Goal: Task Accomplishment & Management: Manage account settings

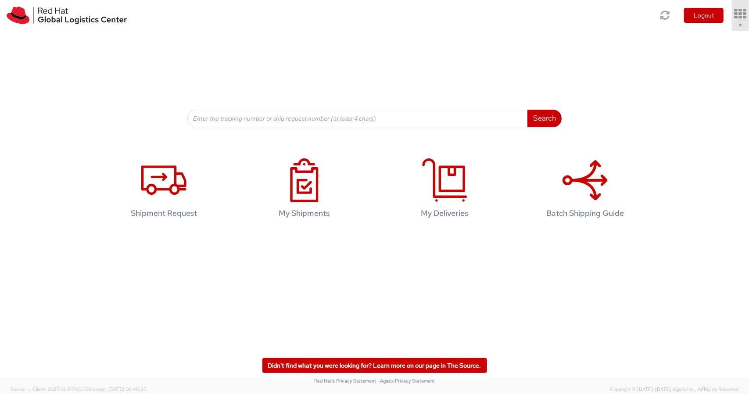
click at [742, 18] on icon at bounding box center [740, 14] width 20 height 12
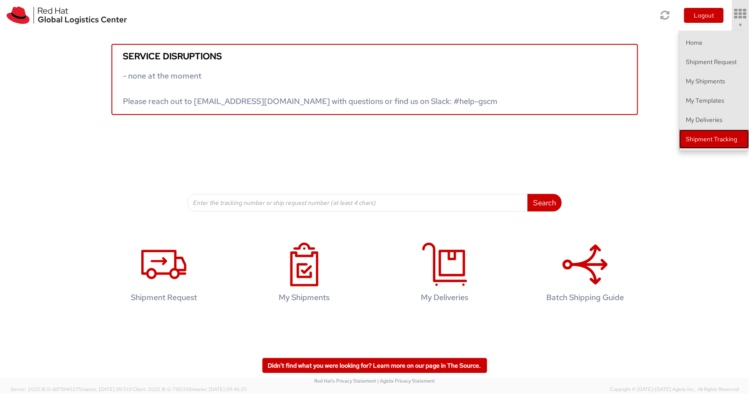
click at [714, 143] on link "Shipment Tracking" at bounding box center [714, 138] width 70 height 19
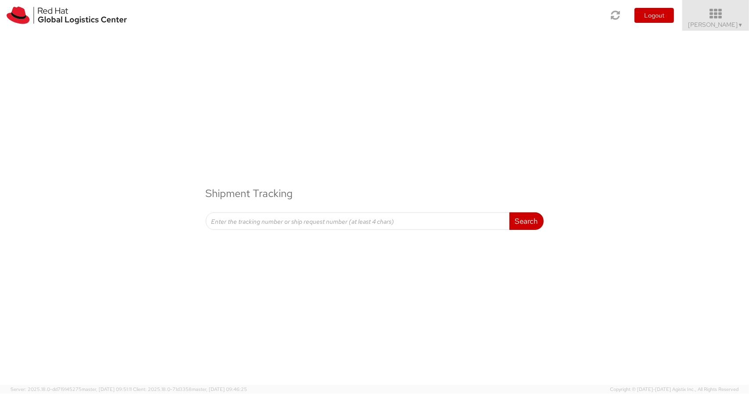
click at [723, 17] on icon at bounding box center [715, 14] width 77 height 12
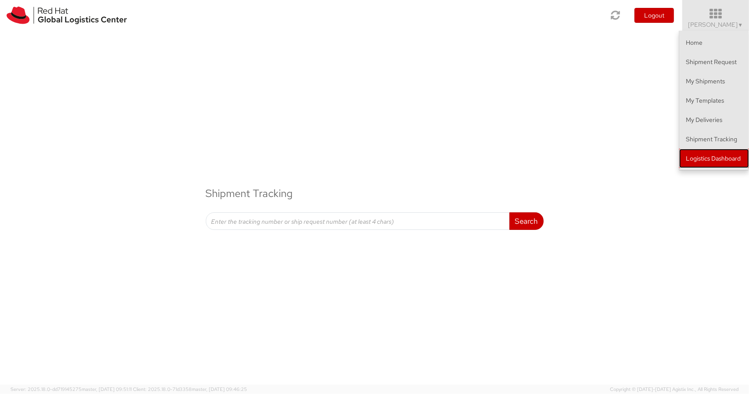
click at [699, 157] on link "Logistics Dashboard" at bounding box center [714, 158] width 70 height 19
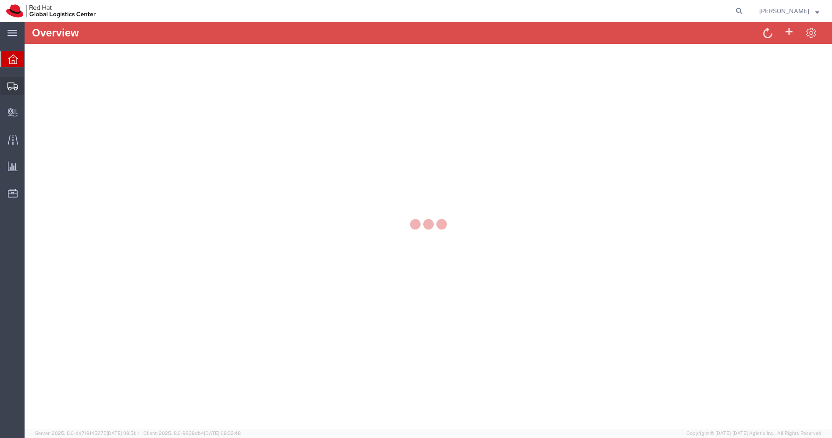
click at [11, 87] on icon at bounding box center [12, 86] width 11 height 8
click at [10, 84] on icon at bounding box center [12, 86] width 11 height 8
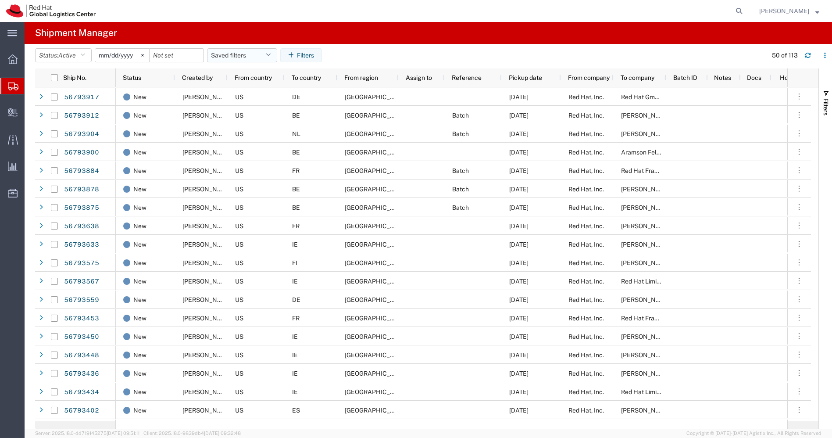
click at [271, 56] on icon "button" at bounding box center [268, 55] width 5 height 6
click at [240, 95] on span "APAC" at bounding box center [265, 94] width 115 height 16
type input "2023-12-07"
type input "2030-12-31"
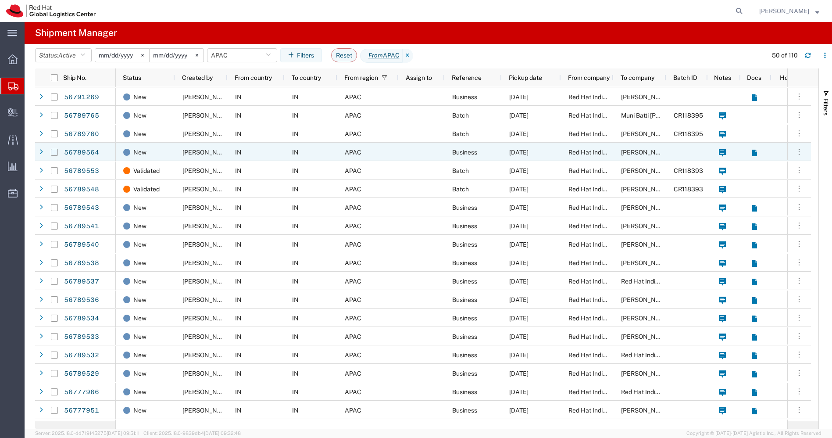
click at [54, 153] on input "Press Space to toggle row selection (unchecked)" at bounding box center [54, 152] width 7 height 7
checkbox input "true"
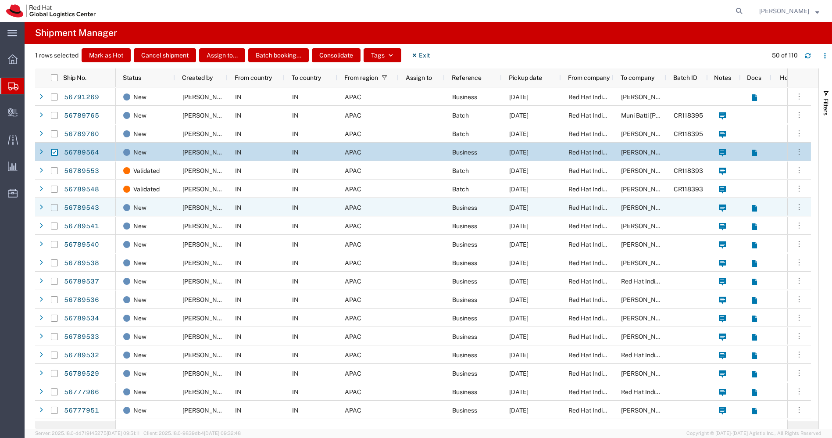
click at [53, 208] on input "Press Space to toggle row selection (unchecked)" at bounding box center [54, 207] width 7 height 7
checkbox input "true"
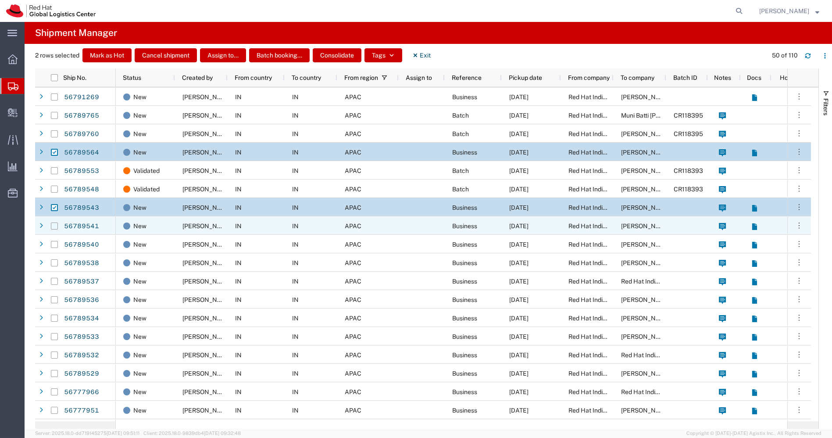
click at [55, 226] on input "Press Space to toggle row selection (unchecked)" at bounding box center [54, 225] width 7 height 7
checkbox input "true"
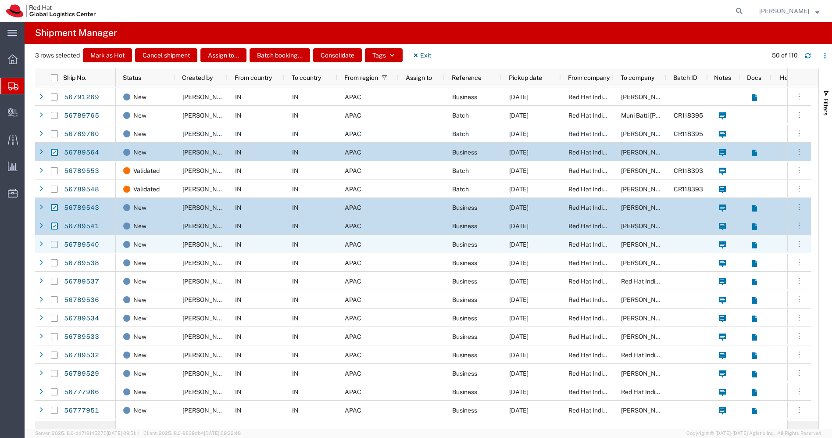
click at [55, 245] on input "Press Space to toggle row selection (unchecked)" at bounding box center [54, 244] width 7 height 7
checkbox input "true"
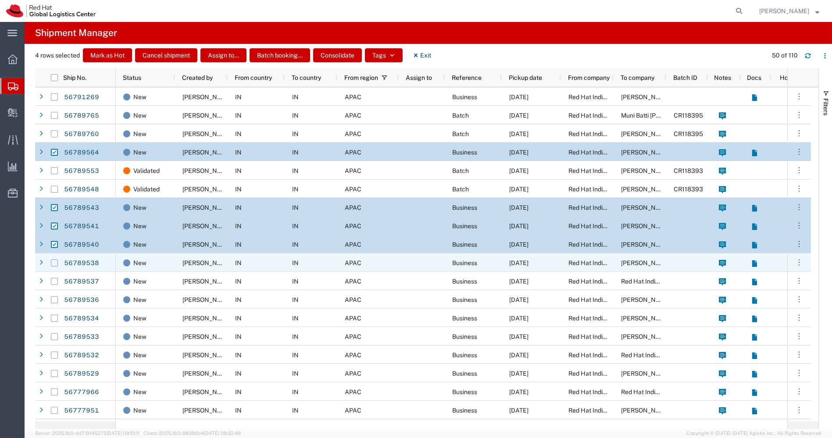
click at [56, 261] on input "Press Space to toggle row selection (unchecked)" at bounding box center [54, 262] width 7 height 7
checkbox input "true"
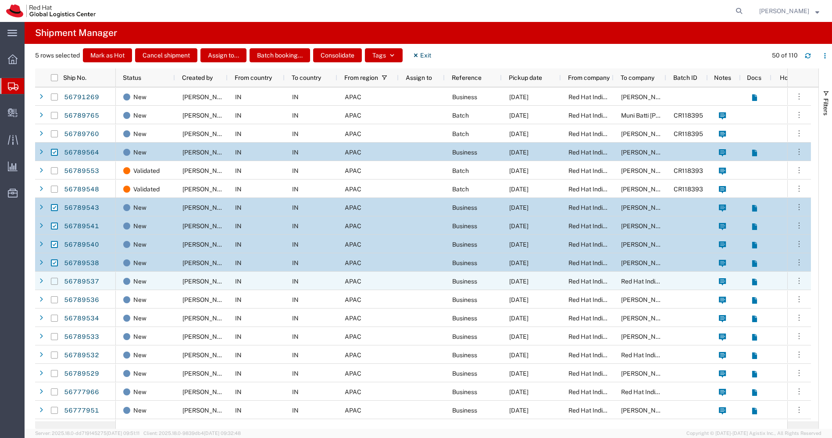
click at [53, 281] on input "Press Space to toggle row selection (unchecked)" at bounding box center [54, 281] width 7 height 7
checkbox input "true"
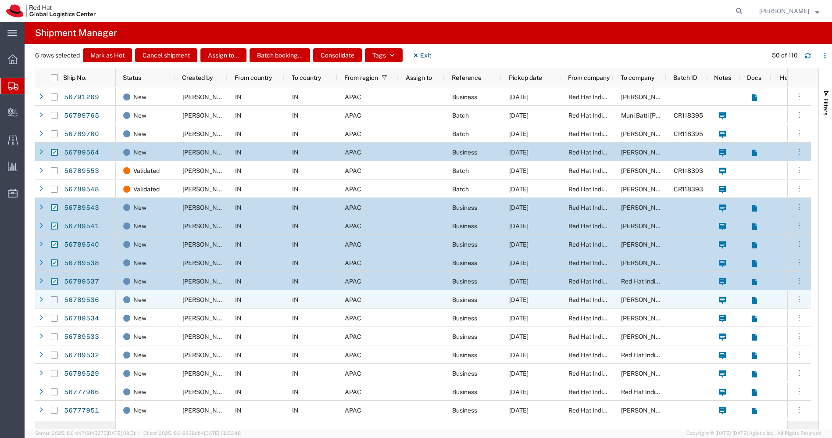
click at [55, 300] on input "Press Space to toggle row selection (unchecked)" at bounding box center [54, 299] width 7 height 7
checkbox input "true"
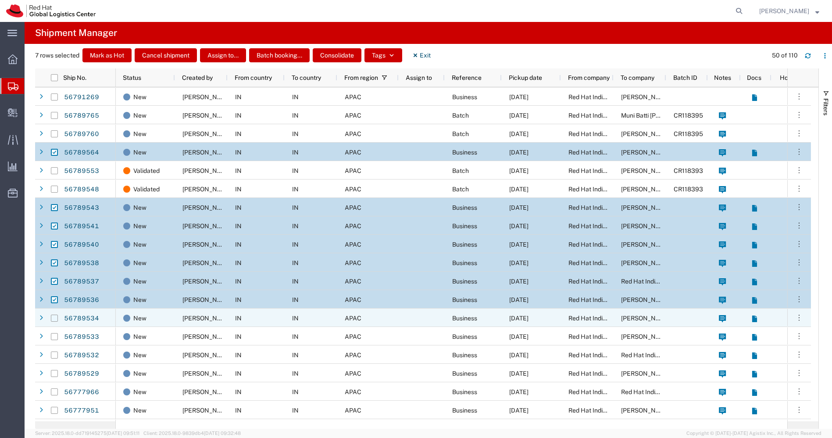
click at [56, 318] on input "Press Space to toggle row selection (unchecked)" at bounding box center [54, 317] width 7 height 7
checkbox input "true"
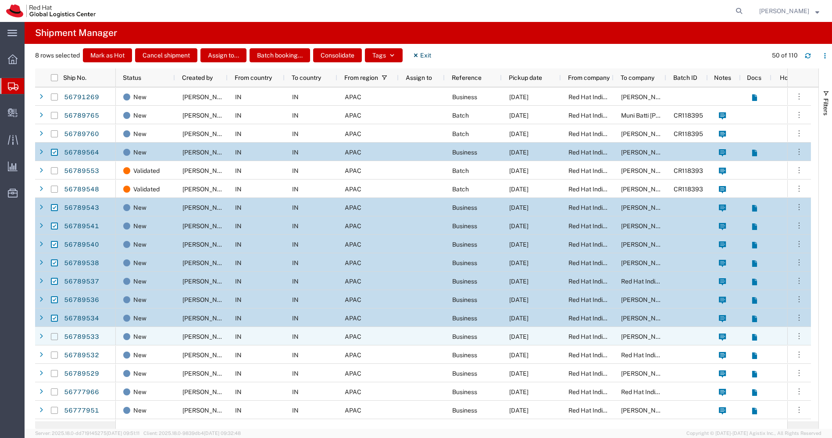
click at [55, 336] on input "Press Space to toggle row selection (unchecked)" at bounding box center [54, 336] width 7 height 7
checkbox input "true"
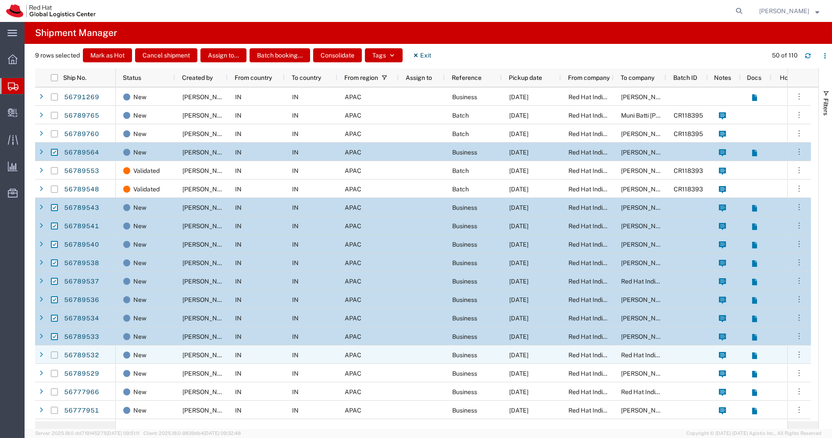
click at [53, 352] on input "Press Space to toggle row selection (unchecked)" at bounding box center [54, 354] width 7 height 7
checkbox input "true"
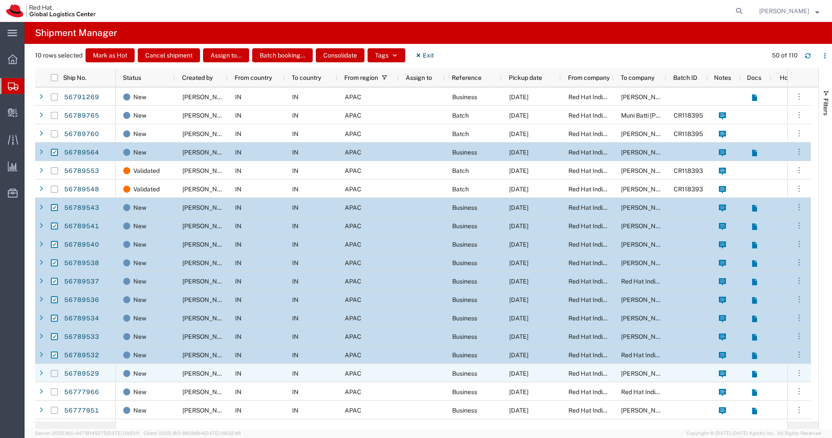
click at [52, 371] on input "Press Space to toggle row selection (unchecked)" at bounding box center [54, 373] width 7 height 7
checkbox input "true"
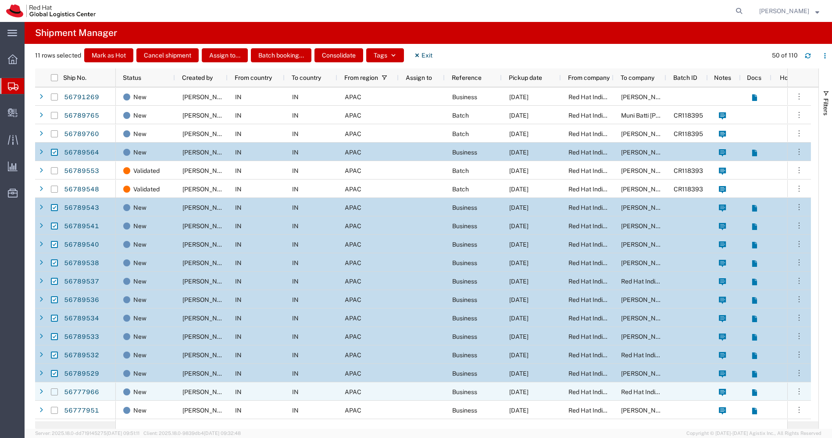
click at [55, 392] on input "Press Space to toggle row selection (unchecked)" at bounding box center [54, 391] width 7 height 7
checkbox input "true"
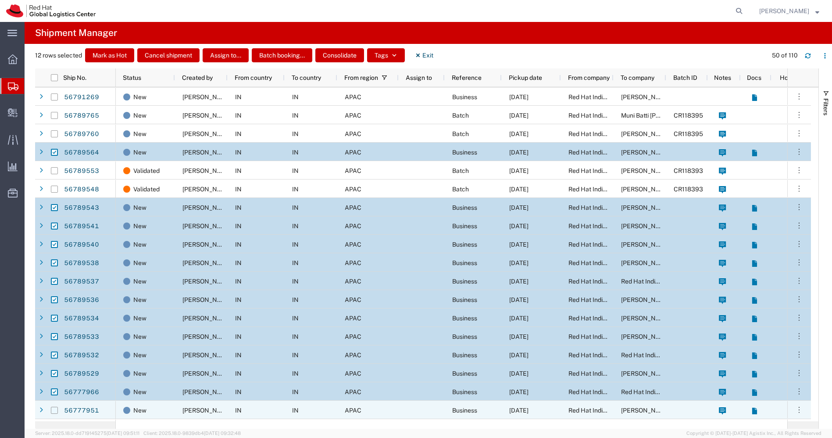
click at [55, 409] on input "Press Space to toggle row selection (unchecked)" at bounding box center [54, 410] width 7 height 7
checkbox input "true"
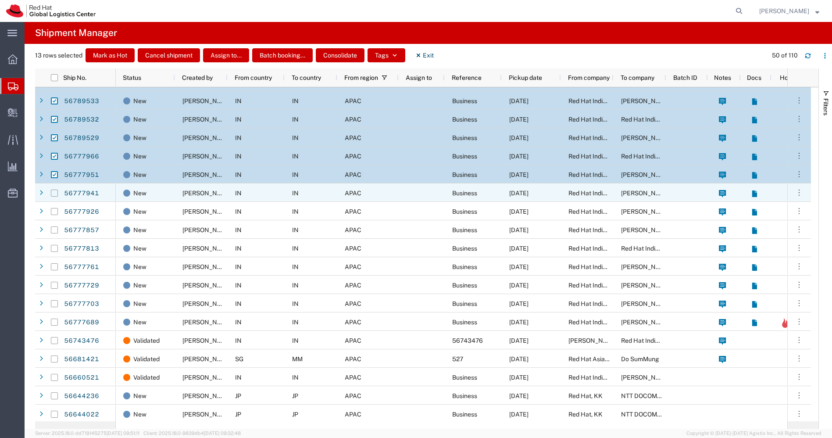
click at [56, 192] on input "Press Space to toggle row selection (unchecked)" at bounding box center [54, 192] width 7 height 7
checkbox input "true"
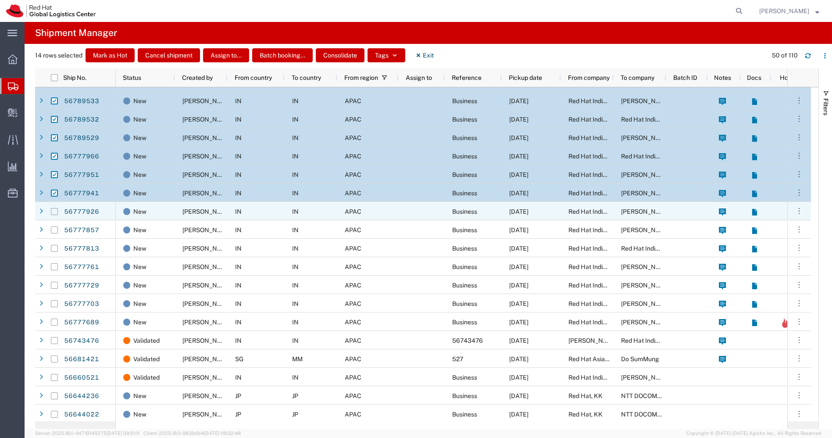
click at [52, 212] on input "Press Space to toggle row selection (unchecked)" at bounding box center [54, 211] width 7 height 7
checkbox input "true"
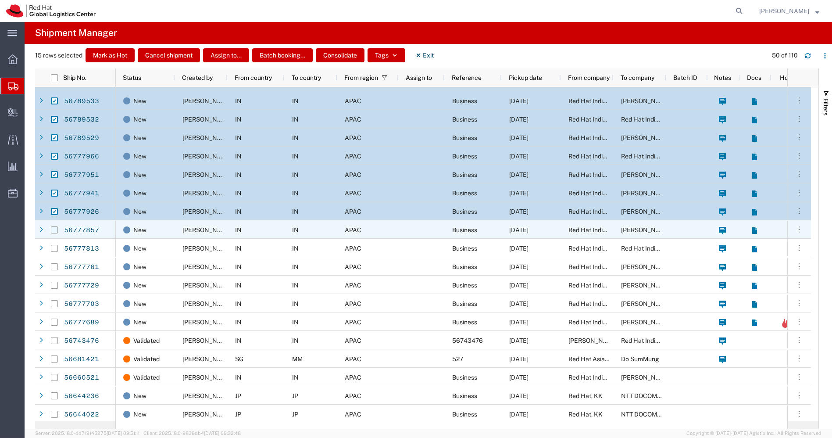
click at [52, 227] on input "Press Space to toggle row selection (unchecked)" at bounding box center [54, 229] width 7 height 7
checkbox input "true"
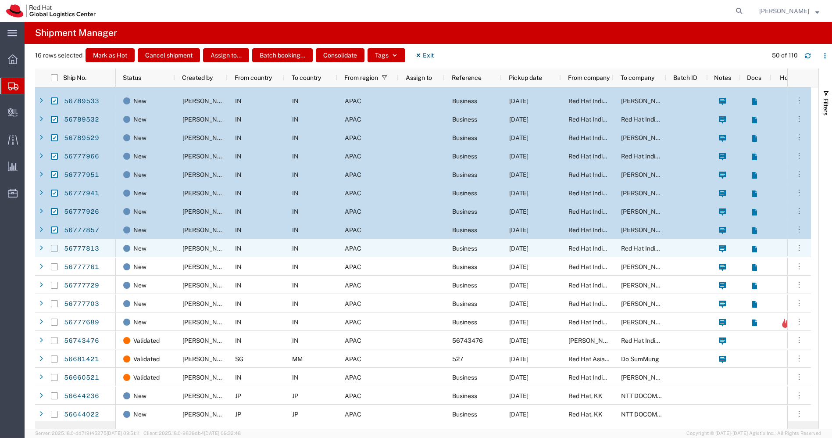
click at [55, 246] on input "Press Space to toggle row selection (unchecked)" at bounding box center [54, 248] width 7 height 7
checkbox input "true"
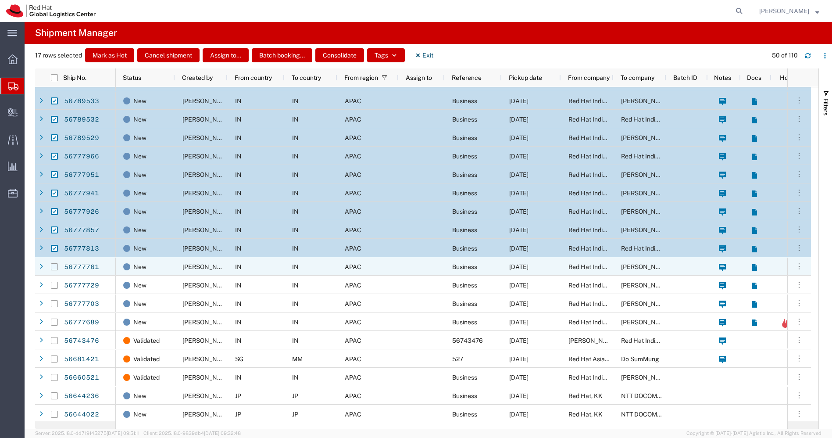
click at [55, 268] on input "Press Space to toggle row selection (unchecked)" at bounding box center [54, 266] width 7 height 7
checkbox input "true"
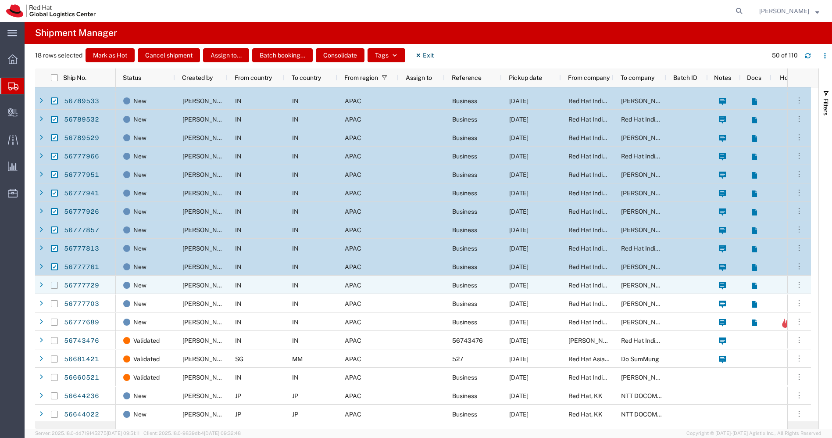
click at [53, 282] on input "Press Space to toggle row selection (unchecked)" at bounding box center [54, 285] width 7 height 7
checkbox input "true"
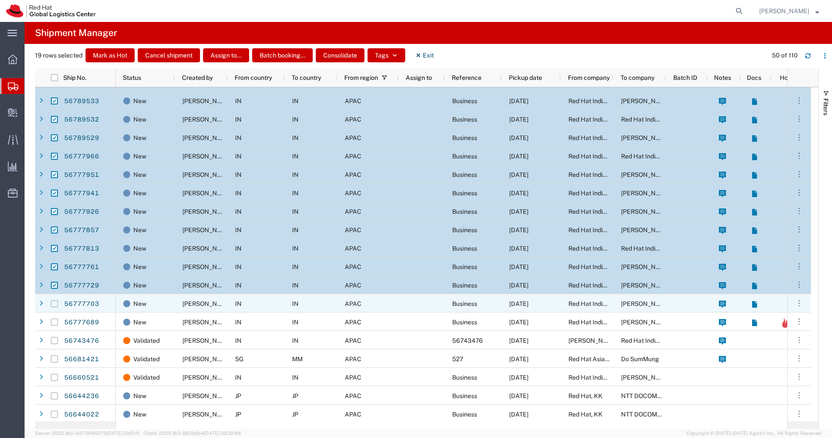
click at [53, 303] on input "Press Space to toggle row selection (unchecked)" at bounding box center [54, 303] width 7 height 7
checkbox input "true"
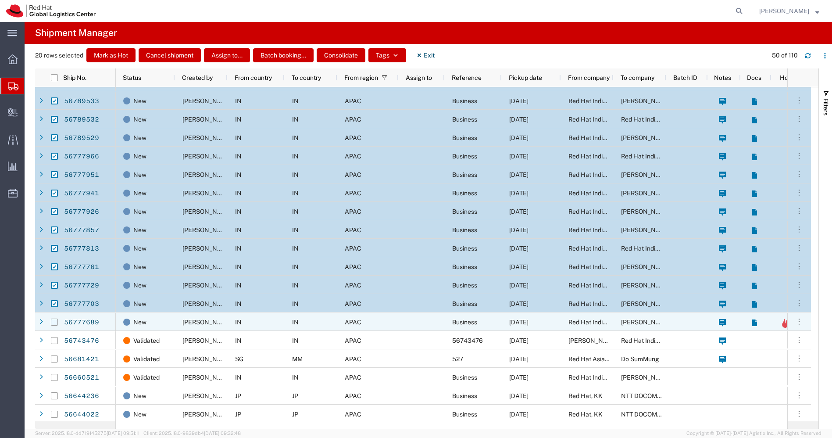
click at [53, 322] on input "Press Space to toggle row selection (unchecked)" at bounding box center [54, 321] width 7 height 7
checkbox input "true"
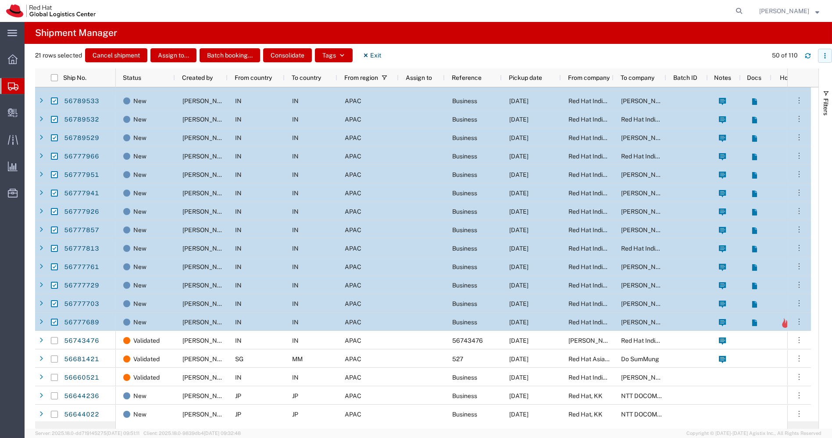
click at [824, 60] on button "button" at bounding box center [825, 56] width 14 height 14
click at [778, 82] on div "Download" at bounding box center [779, 79] width 49 height 18
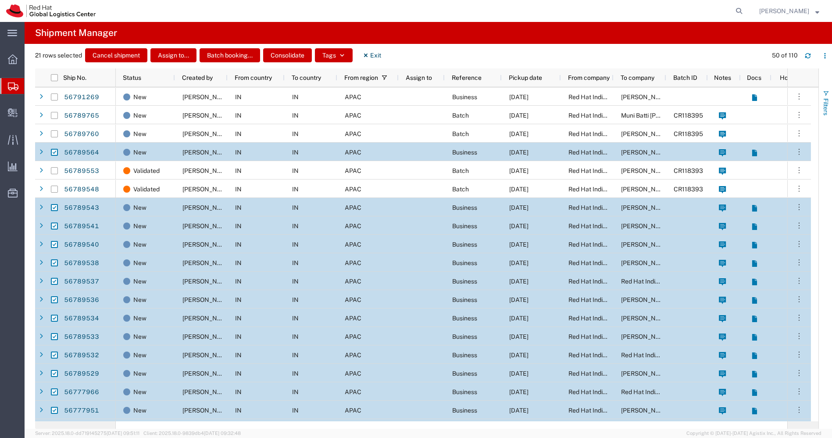
click at [830, 94] on button "Filters" at bounding box center [825, 102] width 13 height 47
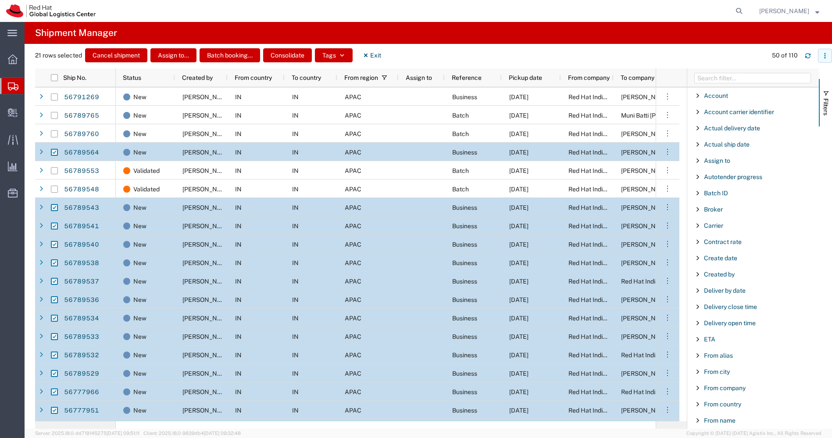
click at [825, 56] on icon "button" at bounding box center [825, 56] width 6 height 6
click at [797, 94] on div "Row density" at bounding box center [779, 96] width 49 height 18
click at [745, 40] on agx-page-header "Shipment Manager" at bounding box center [428, 33] width 807 height 22
click at [745, 75] on input "Filter Columns Input" at bounding box center [752, 78] width 117 height 11
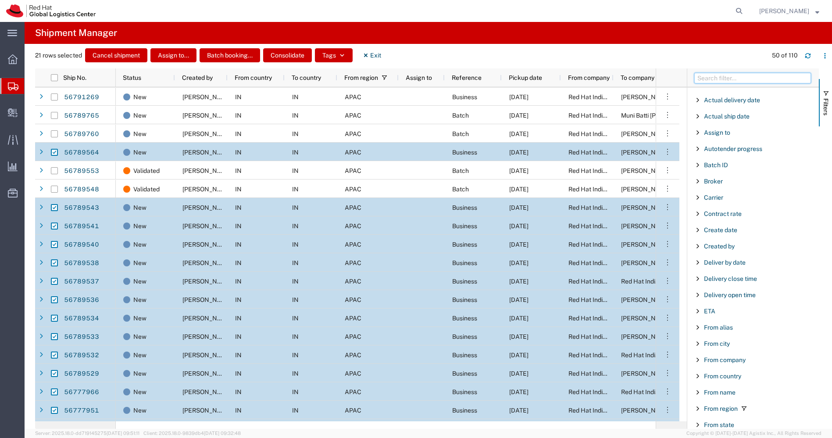
scroll to position [33, 0]
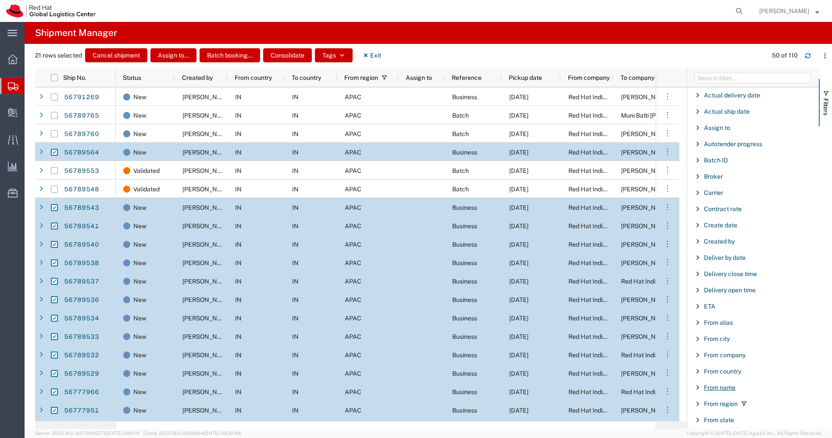
click at [729, 384] on span "From name" at bounding box center [720, 387] width 32 height 7
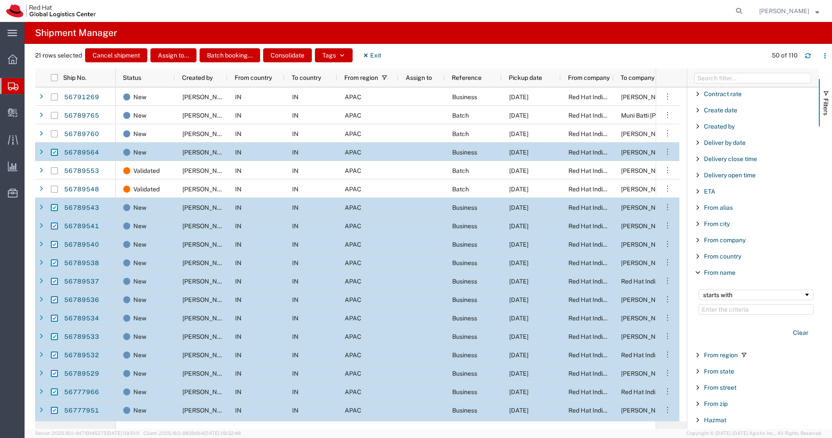
scroll to position [0, 0]
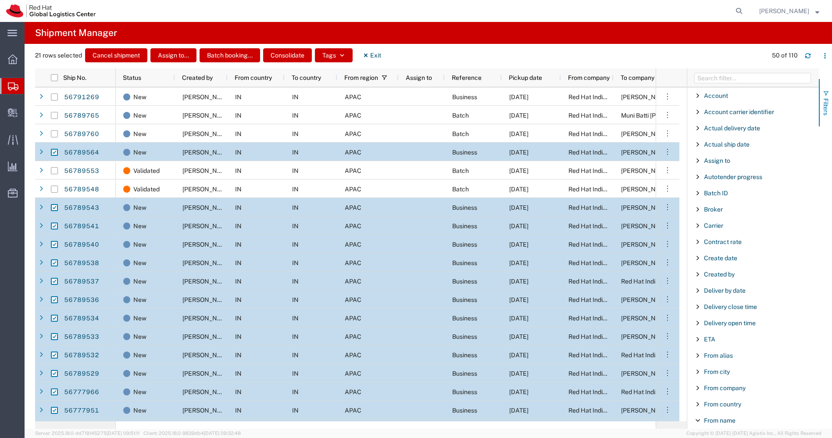
click at [826, 100] on span "Filters" at bounding box center [825, 106] width 7 height 17
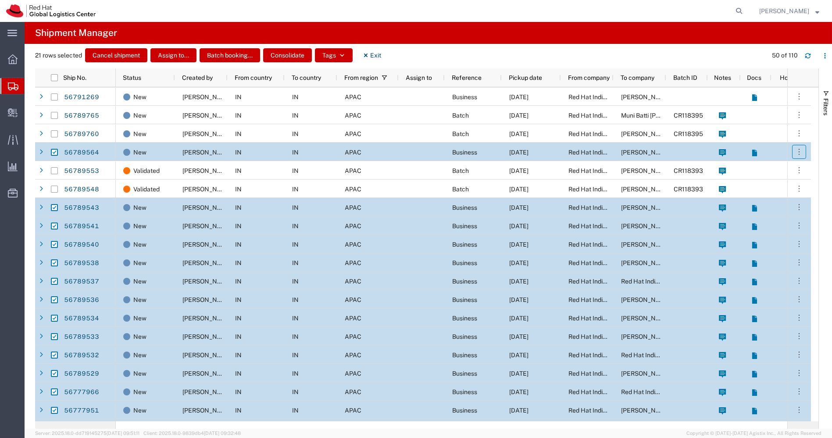
click at [798, 153] on icon "button" at bounding box center [799, 151] width 9 height 9
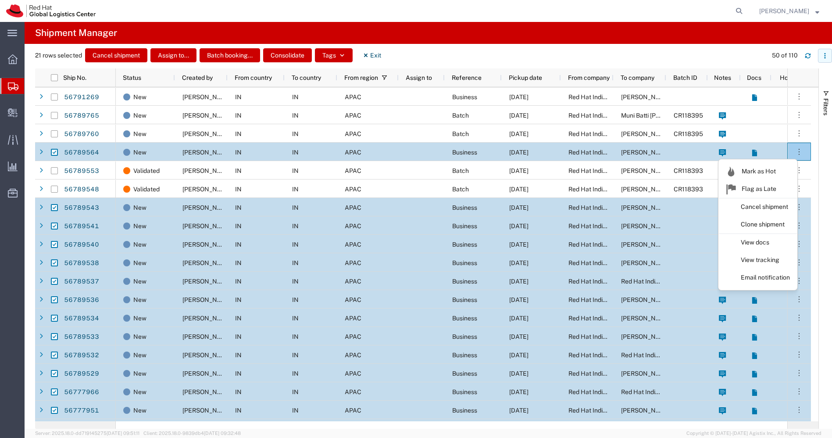
click at [825, 53] on icon "button" at bounding box center [824, 53] width 1 height 1
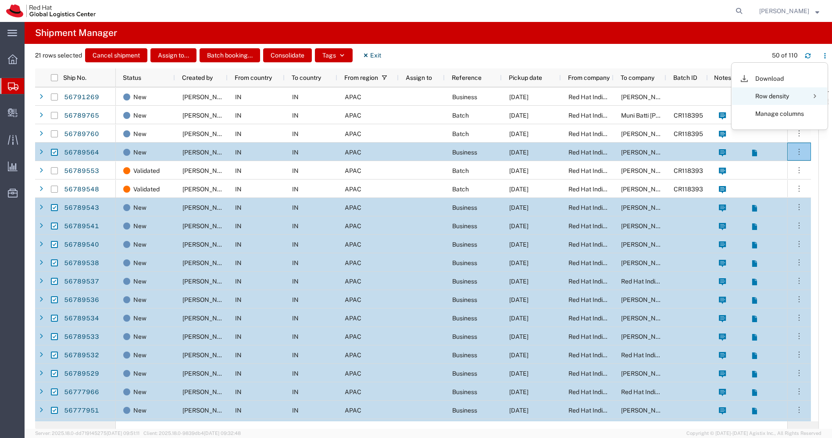
click at [783, 92] on div "Row density" at bounding box center [779, 96] width 49 height 18
click at [777, 92] on div "Row density" at bounding box center [779, 96] width 49 height 18
click at [739, 111] on div at bounding box center [744, 114] width 18 height 18
click at [825, 55] on icon "button" at bounding box center [824, 55] width 1 height 1
click at [790, 111] on agx-table-column-manager-action "Manage columns" at bounding box center [779, 114] width 49 height 18
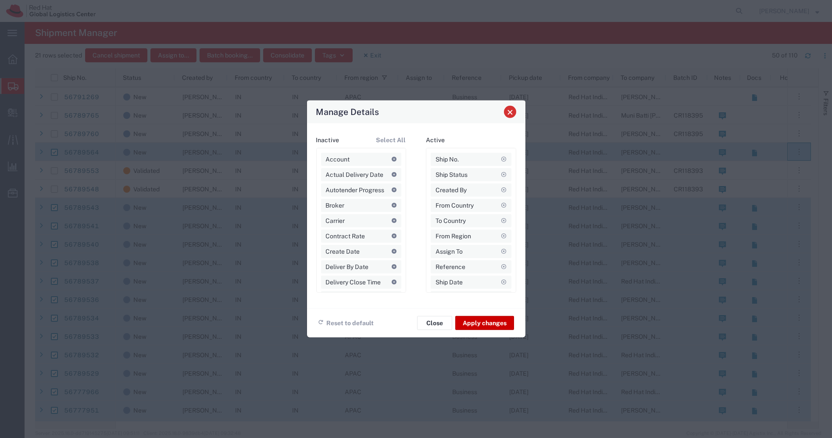
click at [513, 114] on span "Close" at bounding box center [510, 112] width 6 height 6
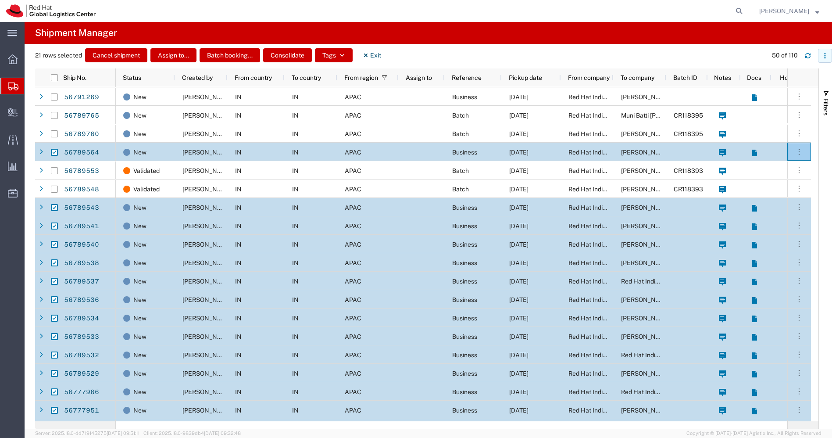
click at [823, 54] on icon "button" at bounding box center [825, 56] width 6 height 6
click at [660, 50] on div "21 rows selected Cancel shipment Assign to... Batch booking... Consolidate Tags…" at bounding box center [433, 58] width 797 height 20
click at [828, 103] on span "Filters" at bounding box center [825, 106] width 7 height 17
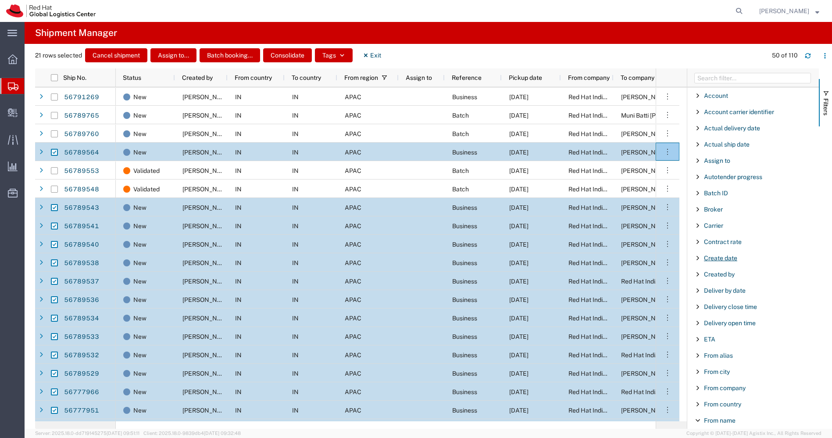
click at [725, 259] on span "Create date" at bounding box center [720, 257] width 33 height 7
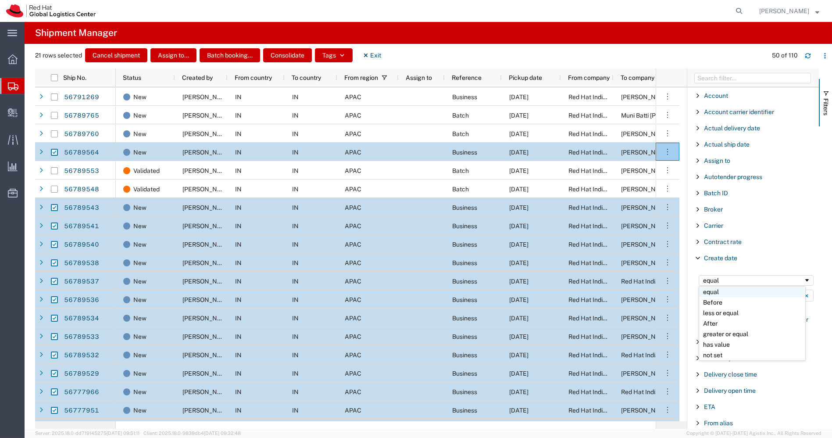
click at [781, 277] on div "equal" at bounding box center [753, 280] width 100 height 7
click at [785, 252] on div "Create date" at bounding box center [753, 258] width 132 height 16
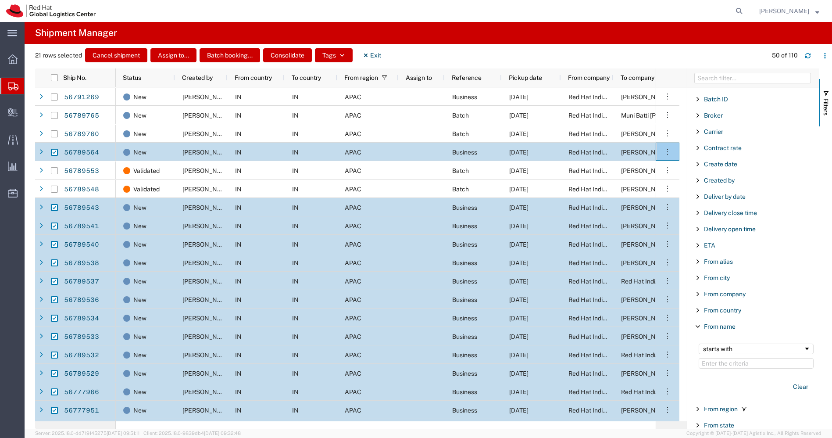
scroll to position [94, 0]
click at [727, 358] on input "Filter Value" at bounding box center [756, 362] width 115 height 11
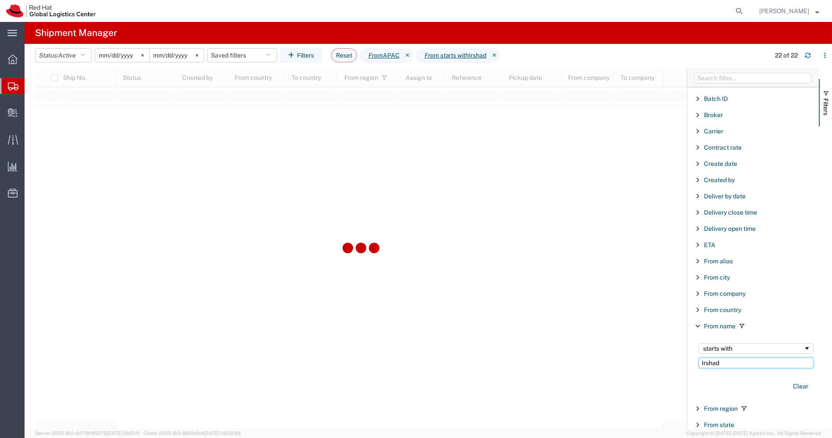
type input "Irshad"
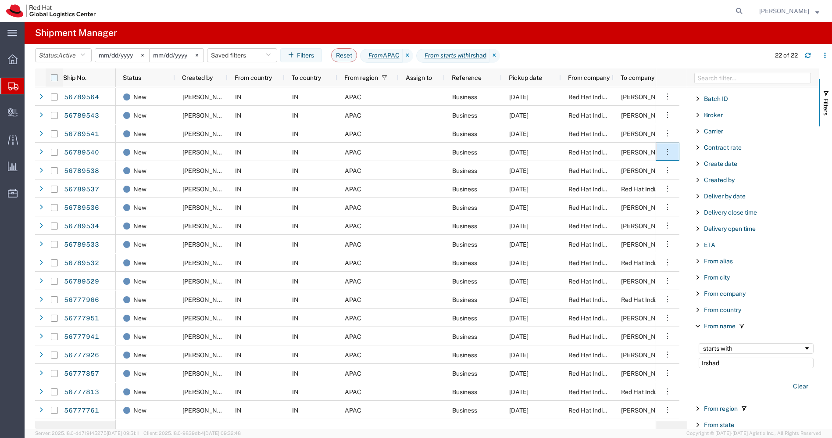
click at [57, 78] on input "checkbox" at bounding box center [54, 77] width 7 height 7
checkbox input "true"
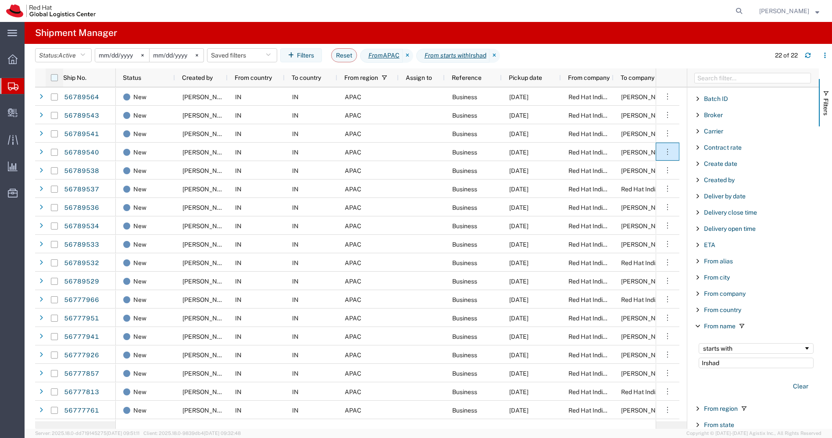
checkbox input "true"
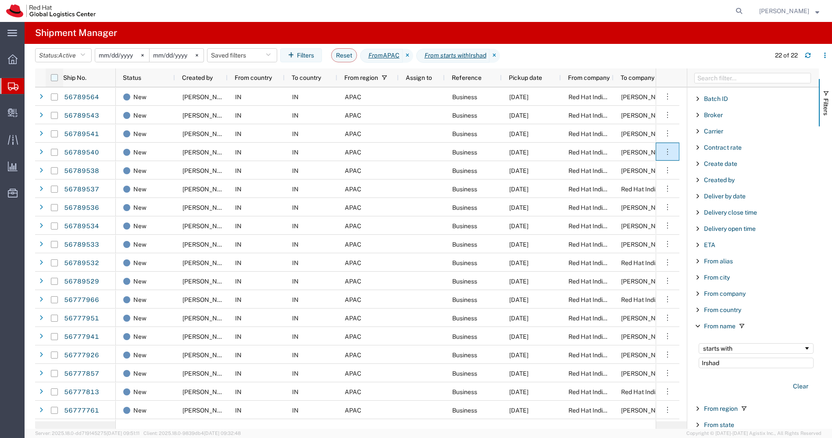
checkbox input "true"
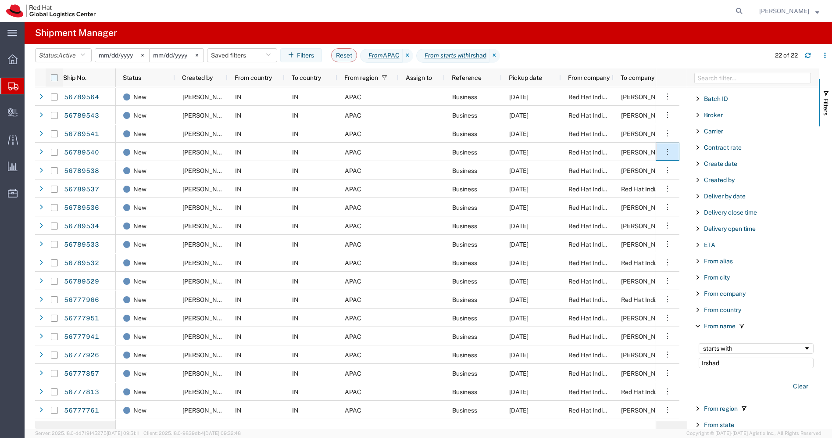
checkbox input "true"
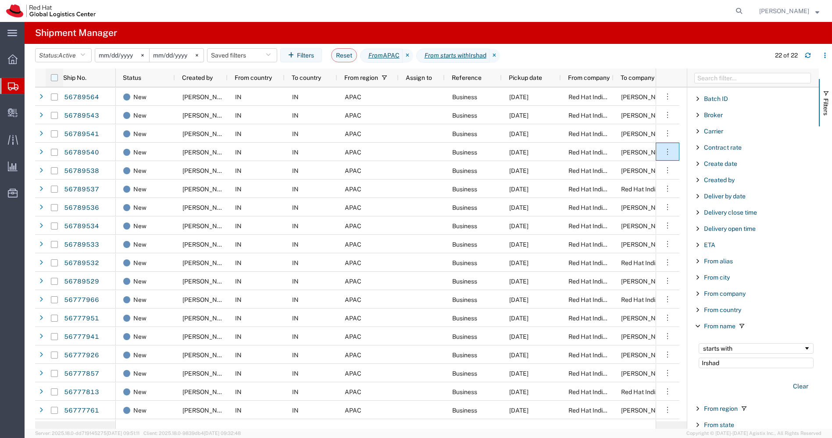
checkbox input "true"
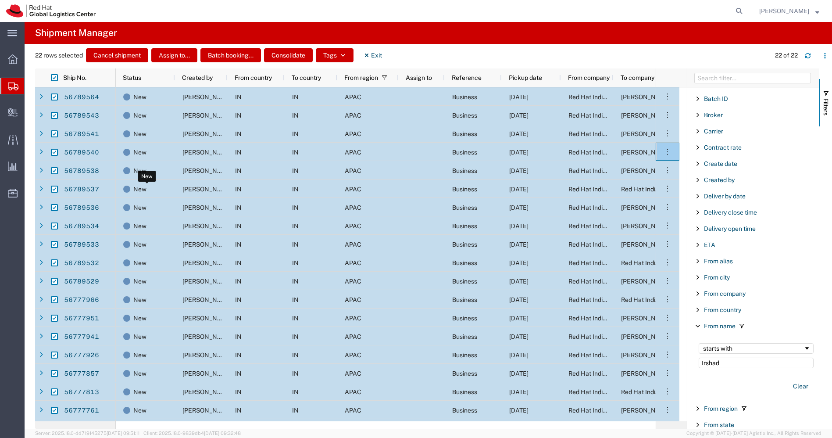
scroll to position [71, 0]
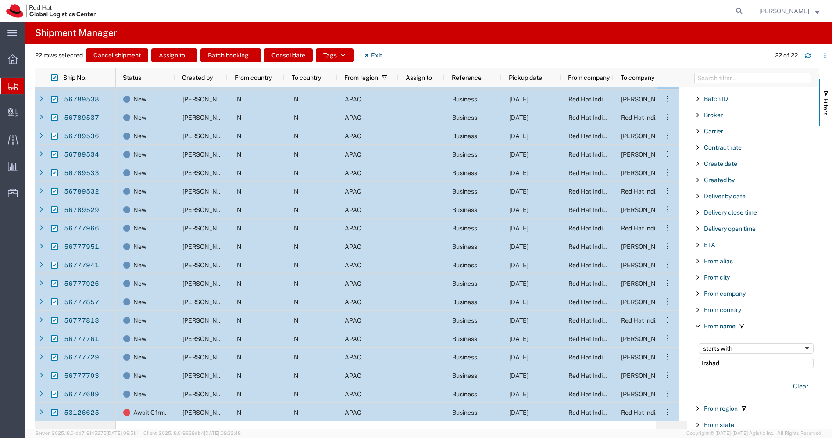
click at [53, 411] on input "Press Space to toggle row selection (checked)" at bounding box center [54, 412] width 7 height 7
checkbox input "false"
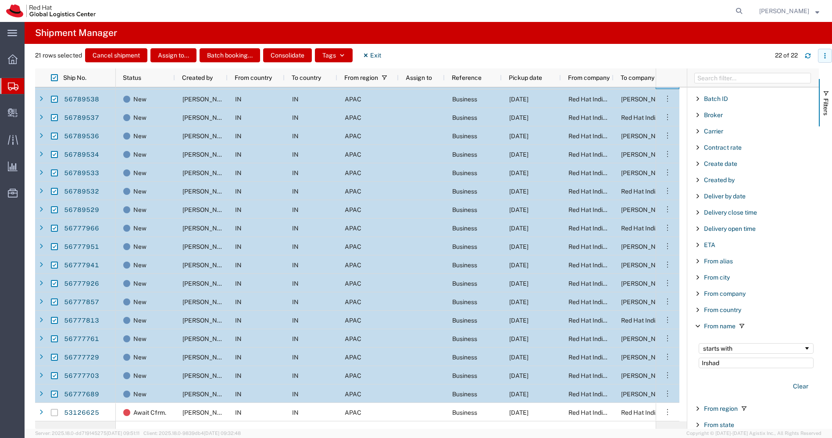
click at [827, 54] on icon "button" at bounding box center [825, 56] width 6 height 6
click at [770, 75] on div "Download" at bounding box center [779, 79] width 49 height 18
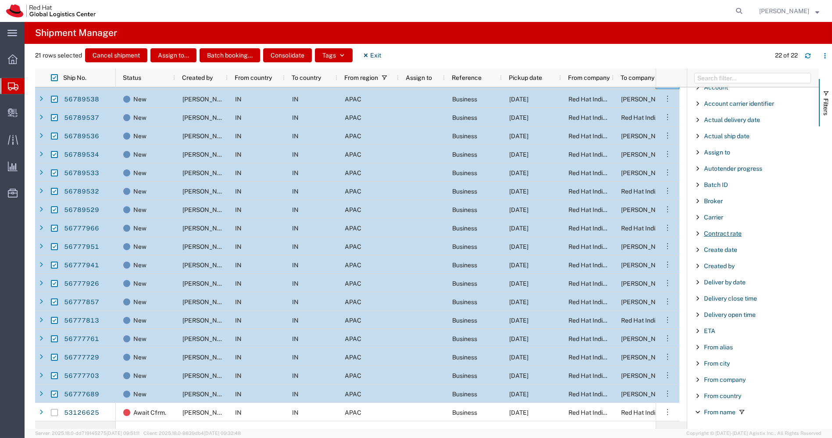
scroll to position [0, 0]
